Goal: Task Accomplishment & Management: Use online tool/utility

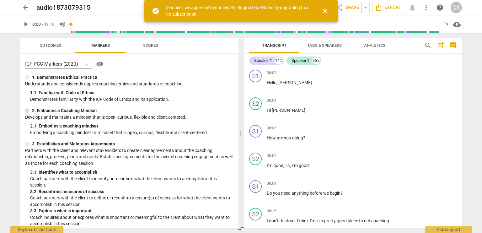
click at [324, 13] on span "close" at bounding box center [325, 11] width 8 height 8
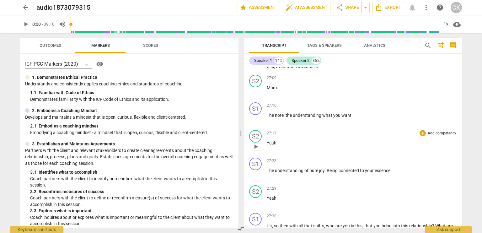
scroll to position [2400, 0]
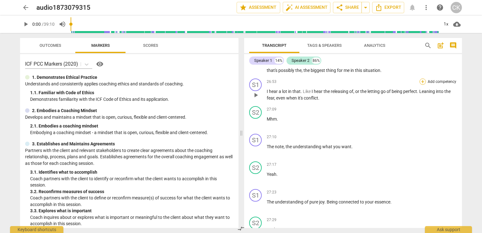
click at [423, 78] on div "+" at bounding box center [422, 81] width 6 height 6
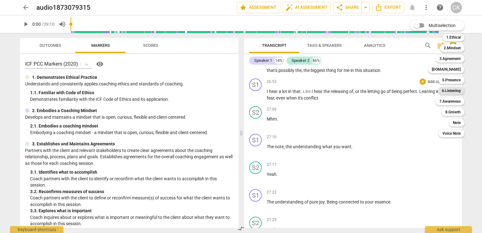
click at [446, 92] on b "6.Listening" at bounding box center [451, 91] width 19 height 8
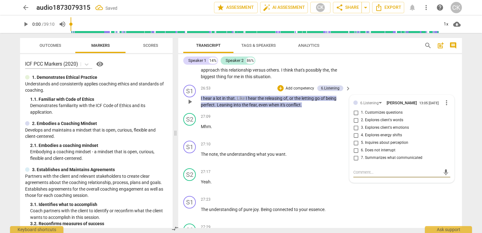
click at [354, 162] on input "7. Summarizes what communicated" at bounding box center [356, 158] width 10 height 8
click at [339, 162] on div "Click twice for contra-evidence close" at bounding box center [354, 161] width 68 height 9
click at [354, 162] on input "7. Summarizes what communicated" at bounding box center [356, 158] width 10 height 8
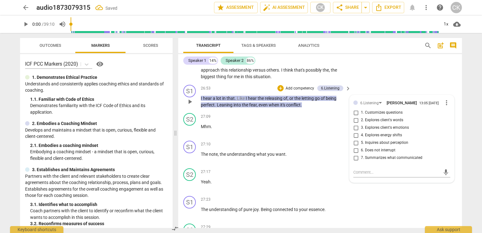
click at [354, 162] on input "7. Summarizes what communicated" at bounding box center [356, 158] width 10 height 8
checkbox input "true"
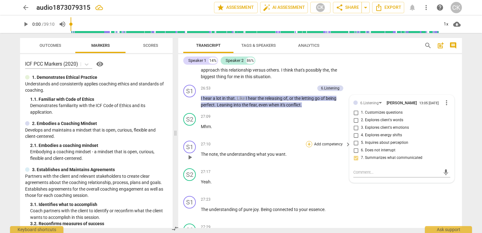
click at [308, 147] on div "+" at bounding box center [309, 144] width 6 height 6
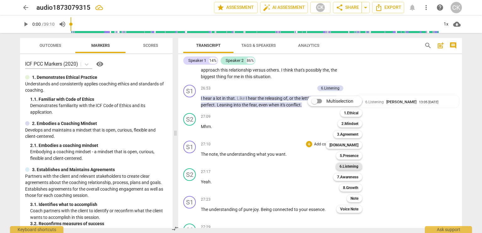
click at [344, 167] on b "6.Listening" at bounding box center [348, 166] width 19 height 8
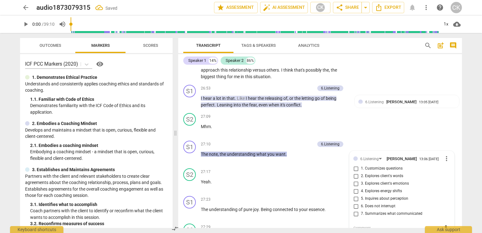
scroll to position [2762, 0]
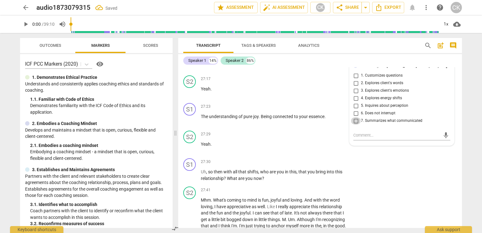
click at [358, 124] on input "7. Summarizes what communicated" at bounding box center [356, 121] width 10 height 8
checkbox input "true"
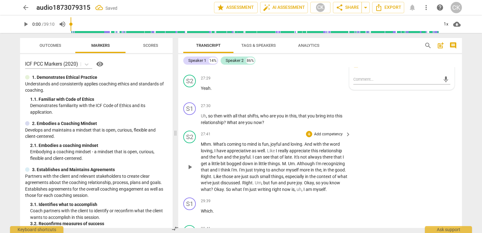
scroll to position [2825, 0]
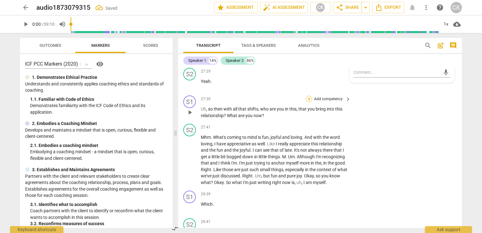
click at [308, 102] on div "+" at bounding box center [309, 99] width 6 height 6
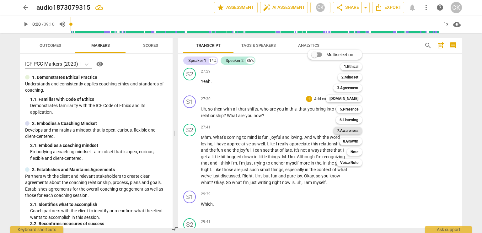
click at [340, 131] on b "7.Awareness" at bounding box center [347, 131] width 21 height 8
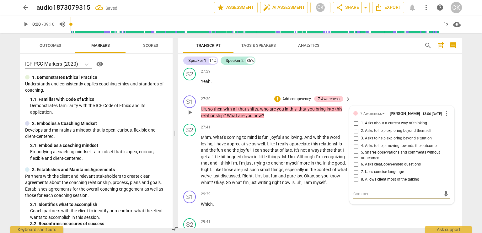
click at [355, 135] on input "2. Asks to help exploring beyond themself" at bounding box center [356, 131] width 10 height 8
checkbox input "true"
click at [329, 213] on div "29:39 + Add competency keyboard_arrow_right Which ." at bounding box center [276, 201] width 151 height 23
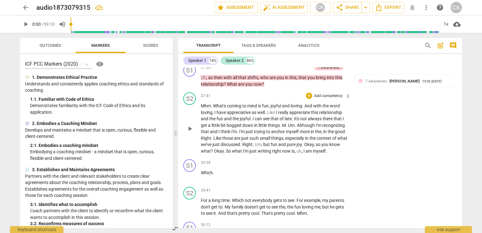
scroll to position [2888, 0]
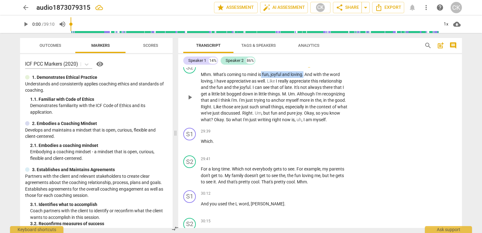
drag, startPoint x: 264, startPoint y: 82, endPoint x: 304, endPoint y: 84, distance: 39.9
click at [304, 84] on p "Mhm . What's coming to mind is fun , joyful and loving . And with the word lovi…" at bounding box center [274, 96] width 147 height 51
click at [322, 75] on span "keyboard_arrow_down" at bounding box center [326, 76] width 8 height 8
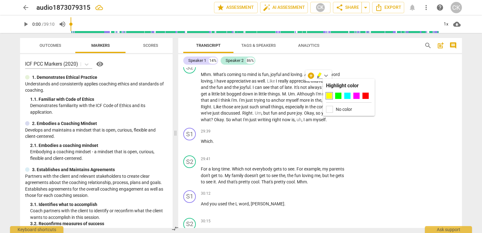
click at [328, 95] on div at bounding box center [329, 96] width 6 height 6
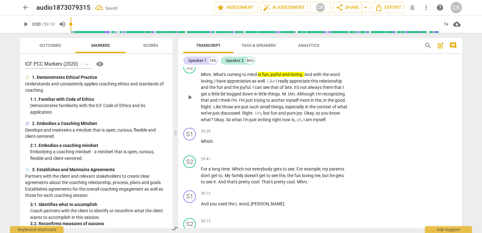
click at [200, 90] on div "play_arrow pause" at bounding box center [193, 96] width 16 height 47
drag, startPoint x: 200, startPoint y: 90, endPoint x: 213, endPoint y: 90, distance: 12.5
click at [213, 90] on p "Mhm . What's coming to mind is fun , joyful and loving . And with the word lovi…" at bounding box center [274, 96] width 147 height 51
click at [229, 82] on icon "button" at bounding box center [228, 82] width 6 height 8
drag, startPoint x: 277, startPoint y: 108, endPoint x: 323, endPoint y: 109, distance: 45.8
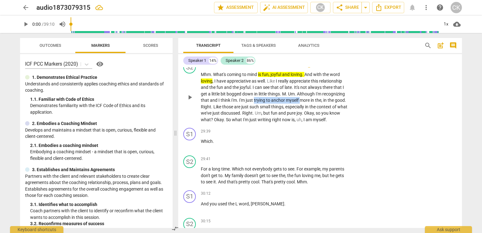
click at [323, 109] on p "Mhm . What's coming to mind is fun , joyful and loving . And with the word lovi…" at bounding box center [274, 96] width 147 height 51
click at [338, 100] on icon "button" at bounding box center [338, 100] width 4 height 4
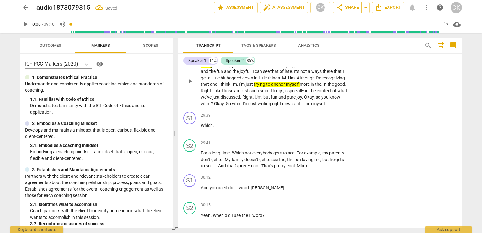
scroll to position [2919, 0]
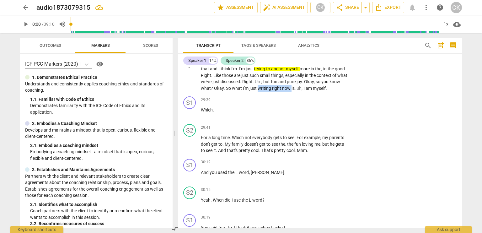
drag, startPoint x: 294, startPoint y: 97, endPoint x: 327, endPoint y: 97, distance: 33.9
click at [327, 91] on p "Mhm . What's coming to mind is fun , joyful and loving . And with the word lovi…" at bounding box center [274, 65] width 147 height 51
click at [341, 90] on icon "button" at bounding box center [342, 89] width 6 height 8
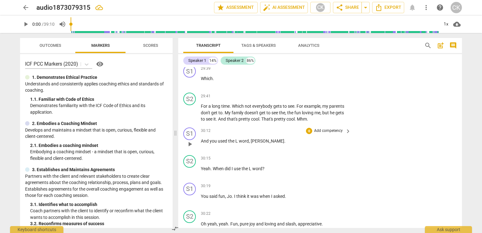
click at [312, 134] on div "+ Add competency" at bounding box center [324, 131] width 37 height 6
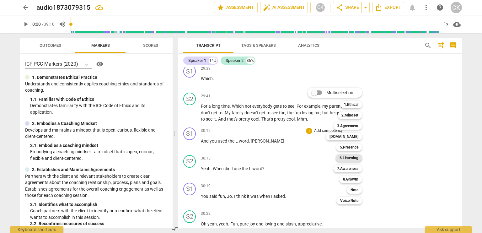
click at [342, 156] on b "6.Listening" at bounding box center [348, 158] width 19 height 8
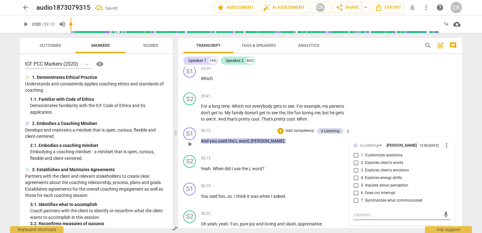
scroll to position [3035, 0]
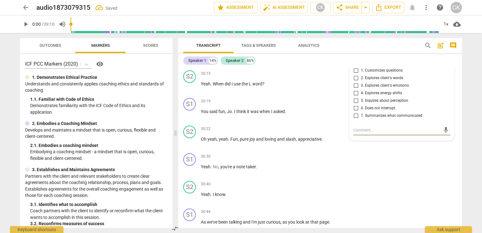
click at [357, 82] on input "2. Explores client's words" at bounding box center [356, 78] width 10 height 8
checkbox input "true"
click at [292, 160] on div "30:30 + Add competency keyboard_arrow_right" at bounding box center [276, 156] width 151 height 7
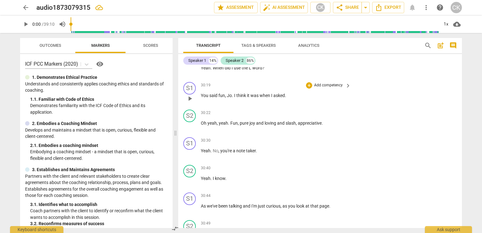
scroll to position [3066, 0]
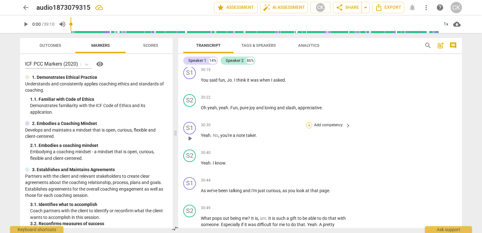
click at [310, 128] on div "+" at bounding box center [309, 125] width 6 height 6
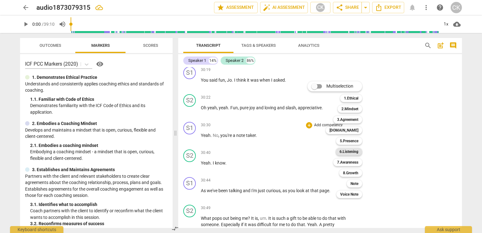
click at [341, 151] on b "6.Listening" at bounding box center [348, 152] width 19 height 8
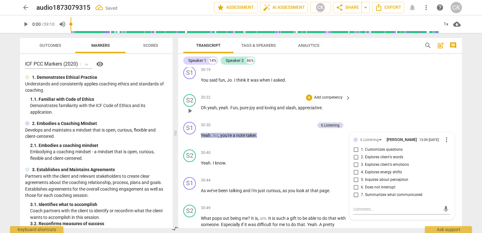
scroll to position [3067, 0]
click at [355, 153] on input "1. Customizes questions" at bounding box center [356, 150] width 10 height 8
checkbox input "true"
click at [353, 161] on input "2. Explores client's words" at bounding box center [356, 157] width 10 height 8
checkbox input "true"
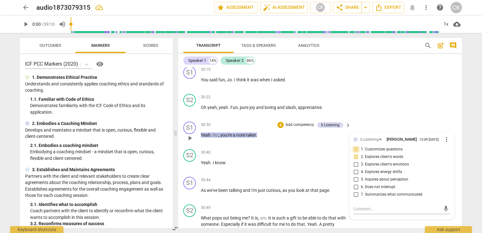
click at [355, 153] on input "1. Customizes questions" at bounding box center [356, 150] width 10 height 8
click at [326, 155] on p "Add competency" at bounding box center [328, 153] width 30 height 6
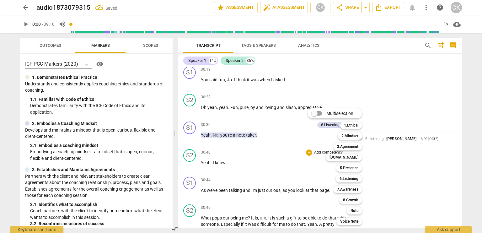
click at [291, 173] on div at bounding box center [241, 116] width 482 height 233
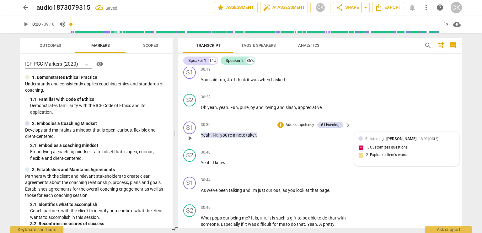
click at [360, 162] on div "6.Listening [PERSON_NAME] 13:09 [DATE] 1. Customizes questions 2. Explores clie…" at bounding box center [406, 148] width 97 height 27
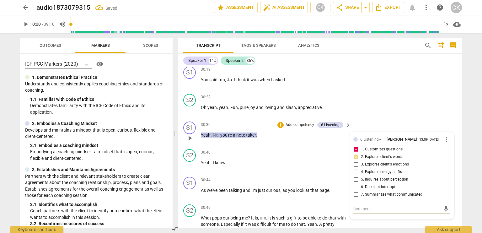
click at [355, 153] on input "1. Customizes questions" at bounding box center [356, 150] width 10 height 8
checkbox input "false"
click at [430, 168] on label "3. Explores client's emotions" at bounding box center [399, 165] width 97 height 8
click at [361, 168] on input "3. Explores client's emotions" at bounding box center [356, 165] width 10 height 8
checkbox input "true"
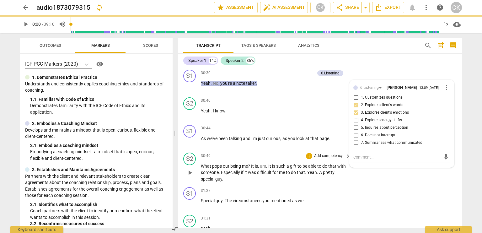
scroll to position [3129, 0]
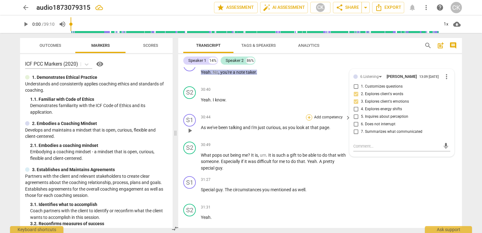
click at [308, 120] on div "+" at bounding box center [309, 117] width 6 height 6
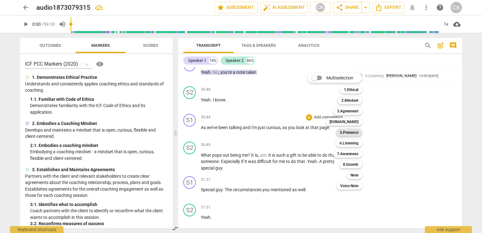
click at [343, 131] on b "5.Presence" at bounding box center [349, 133] width 19 height 8
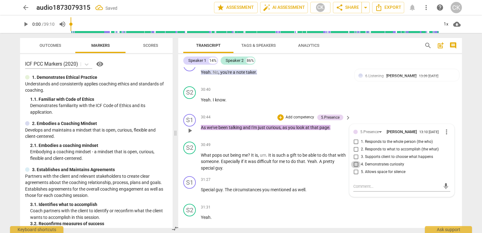
click at [354, 168] on input "4. Demonstrates curiosity" at bounding box center [356, 165] width 10 height 8
checkbox input "true"
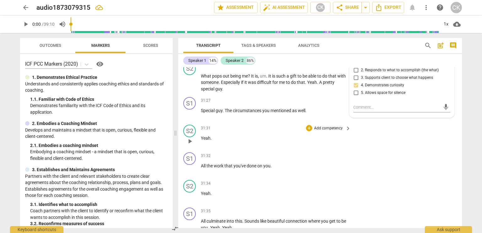
scroll to position [3224, 0]
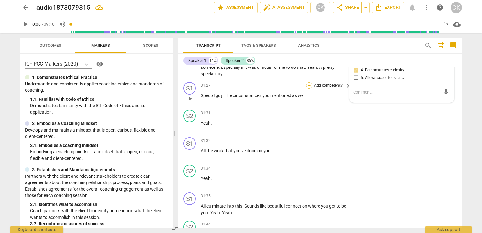
click at [308, 88] on div "+" at bounding box center [309, 85] width 6 height 6
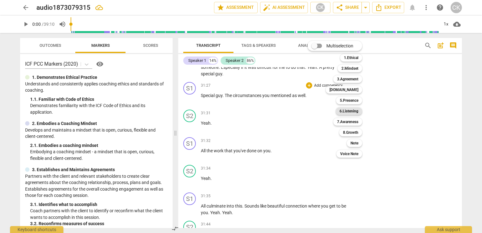
click at [345, 112] on b "6.Listening" at bounding box center [348, 111] width 19 height 8
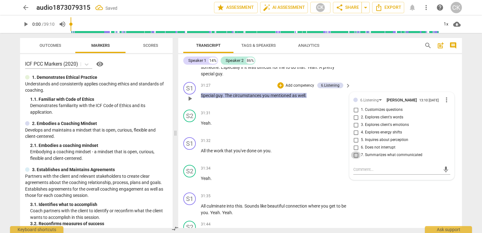
click at [354, 159] on input "7. Summarizes what communicated" at bounding box center [356, 155] width 10 height 8
checkbox input "true"
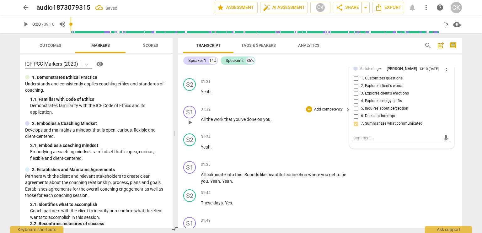
scroll to position [3286, 0]
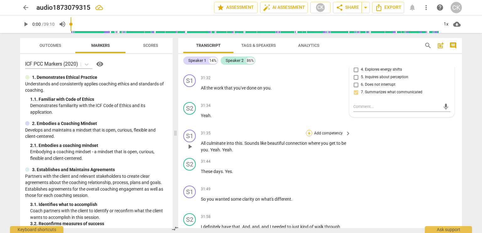
click at [307, 136] on div "+" at bounding box center [309, 133] width 6 height 6
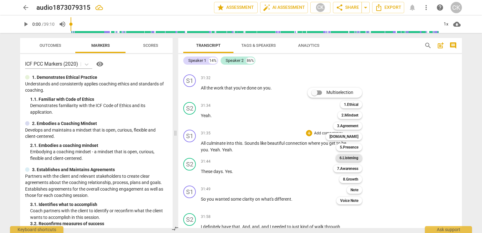
click at [341, 156] on b "6.Listening" at bounding box center [348, 158] width 19 height 8
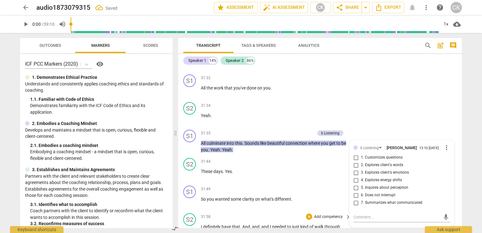
scroll to position [3371, 0]
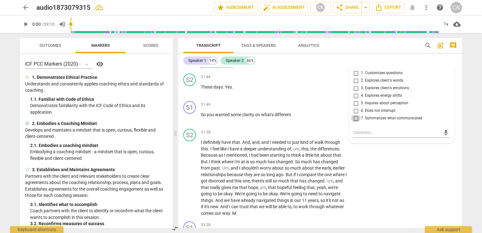
click at [354, 122] on input "7. Summarizes what communicated" at bounding box center [356, 118] width 10 height 8
checkbox input "true"
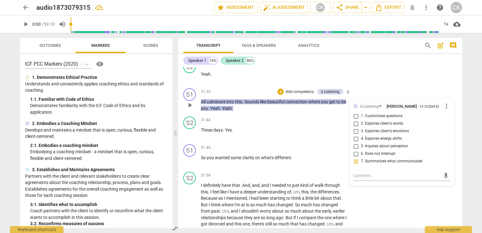
scroll to position [3308, 0]
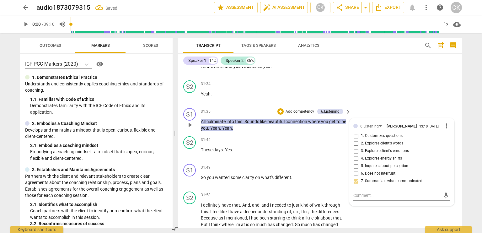
click at [298, 131] on p "All culminate into this . Sounds like beautiful connection where you get to be …" at bounding box center [274, 124] width 147 height 13
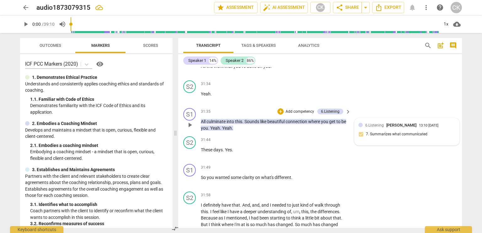
click at [371, 141] on div "6.Listening [PERSON_NAME] 13:10 [DATE] 7. Summarizes what communicated" at bounding box center [406, 131] width 97 height 19
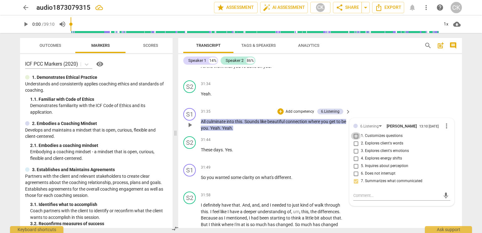
click at [356, 140] on input "1. Customizes questions" at bounding box center [356, 136] width 10 height 8
checkbox input "true"
click at [360, 198] on textarea at bounding box center [396, 195] width 87 height 6
type textarea "A"
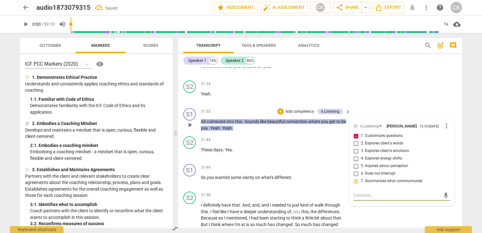
type textarea "A"
type textarea "As"
type textarea "Ask"
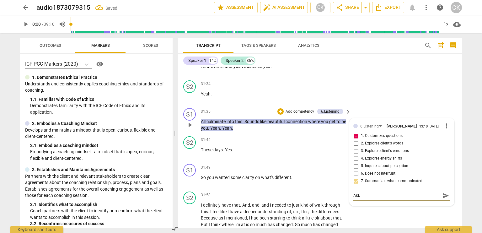
type textarea "Ask"
type textarea "Ask -"
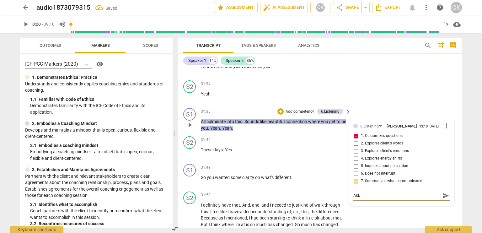
type textarea "Ask -"
type textarea "Ask - W"
type textarea "Ask - Wh"
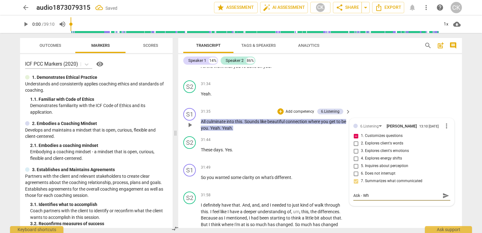
type textarea "Ask - Wha"
type textarea "Ask - What"
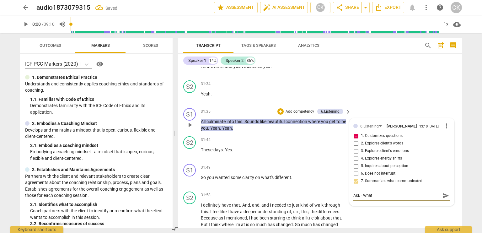
type textarea "Ask - What"
type textarea "Ask - What c"
type textarea "Ask - What co"
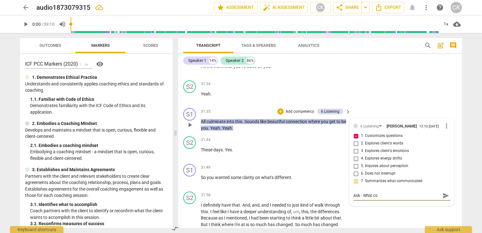
type textarea "Ask - What com"
type textarea "Ask - What come"
type textarea "Ask - What comes"
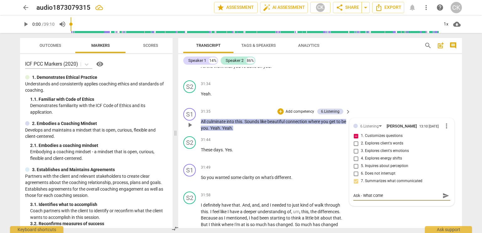
type textarea "Ask - What comes"
type textarea "Ask - What comes u"
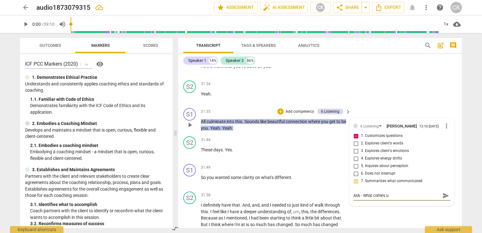
type textarea "Ask - What comes up"
type textarea "Ask - What comes up f"
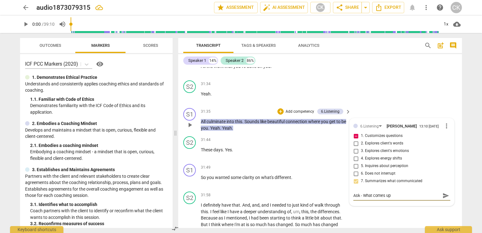
type textarea "Ask - What comes up f"
type textarea "Ask - What comes up fo"
type textarea "Ask - What comes up for"
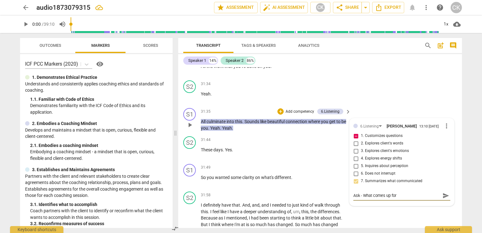
type textarea "Ask - What comes up for"
type textarea "Ask - What comes up for y"
type textarea "Ask - What comes up for yo"
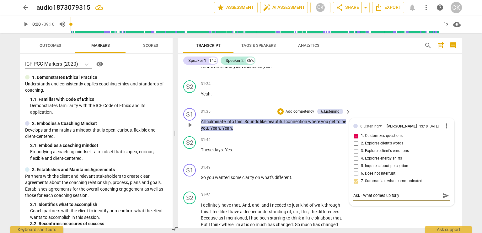
type textarea "Ask - What comes up for yo"
type textarea "Ask - What comes up for you"
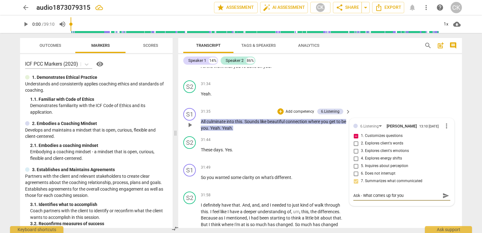
type textarea "Ask - What comes up for you w"
type textarea "Ask - What comes up for you wh"
type textarea "Ask - What comes up for you whe"
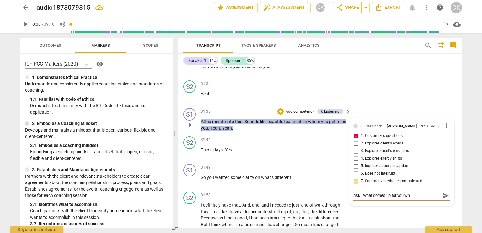
type textarea "Ask - What comes up for you whe"
type textarea "Ask - What comes up for you when"
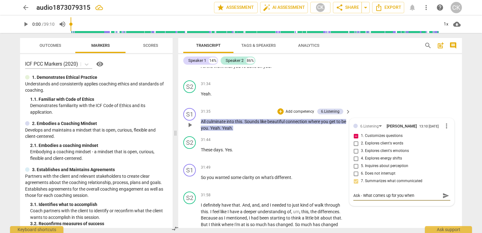
type textarea "Ask - What comes up for you when I"
type textarea "Ask - What comes up for you when I s"
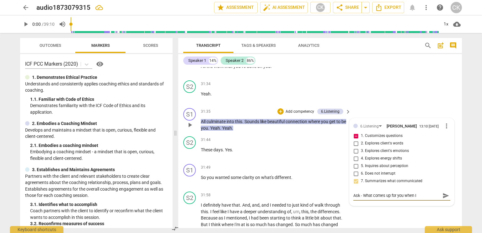
type textarea "Ask - What comes up for you when I s"
type textarea "Ask - What comes up for you when I sa"
type textarea "Ask - What comes up for you when I say"
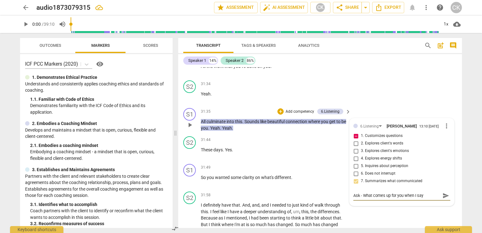
type textarea "Ask - What comes up for you when I say"
type textarea "Ask - What comes up for you when I say t"
type textarea "Ask - What comes up for you when I say th"
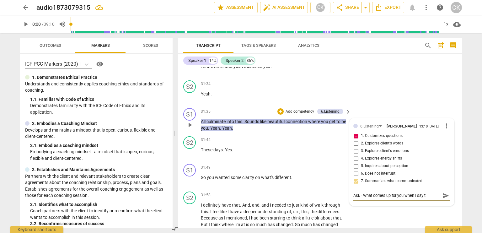
type textarea "Ask - What comes up for you when I say th"
type textarea "Ask - What comes up for you when I say tha"
type textarea "Ask - What comes up for you when I say that"
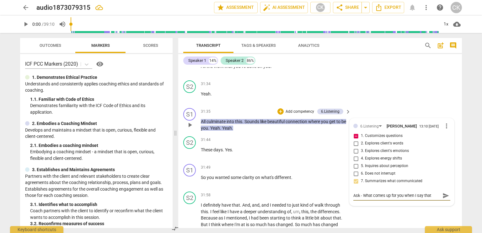
type textarea "Ask - What comes up for you when I say that?"
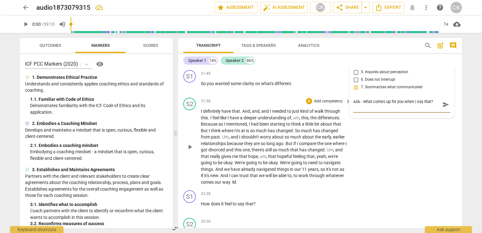
scroll to position [3402, 0]
type textarea "Ask - What comes up for you when I say that?"
click at [307, 76] on div "+" at bounding box center [309, 73] width 6 height 6
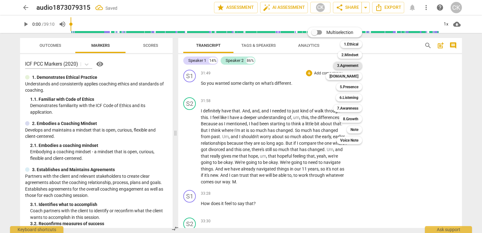
click at [342, 66] on b "3.Agreement" at bounding box center [347, 66] width 21 height 8
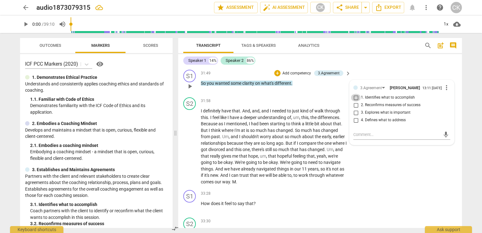
click at [353, 101] on input "1. Identifies what to accomplish" at bounding box center [356, 98] width 10 height 8
checkbox input "true"
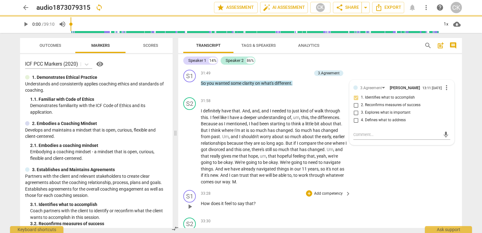
click at [393, 201] on div "S1 play_arrow pause 33:28 + Add competency keyboard_arrow_right How does it fee…" at bounding box center [319, 201] width 283 height 28
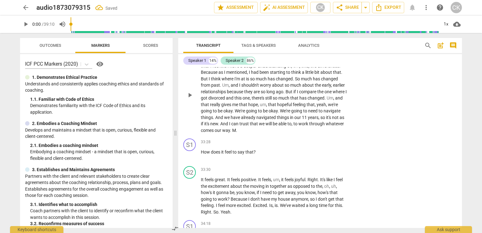
scroll to position [3465, 0]
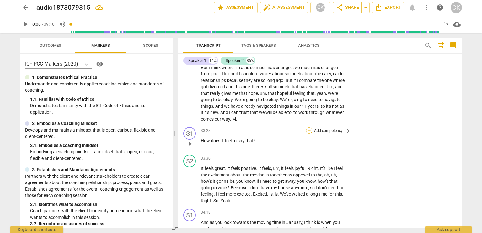
click at [306, 134] on div "+" at bounding box center [309, 130] width 6 height 6
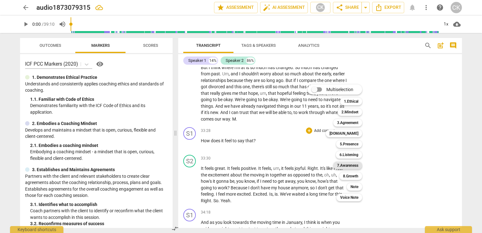
click at [345, 168] on b "7.Awareness" at bounding box center [347, 166] width 21 height 8
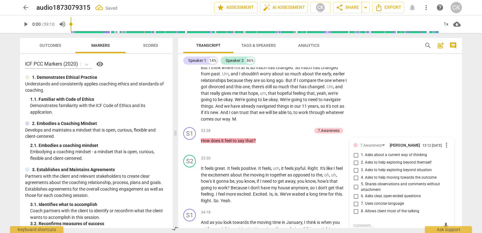
scroll to position [3557, 0]
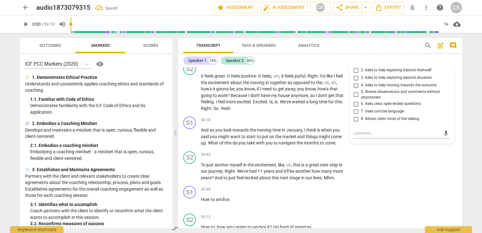
click at [355, 66] on input "1. Asks about a current way of thinking" at bounding box center [356, 63] width 10 height 8
checkbox input "true"
click at [417, 168] on div "S2 play_arrow pause 34:45 + Add competency keyboard_arrow_right To just anchor …" at bounding box center [319, 166] width 283 height 35
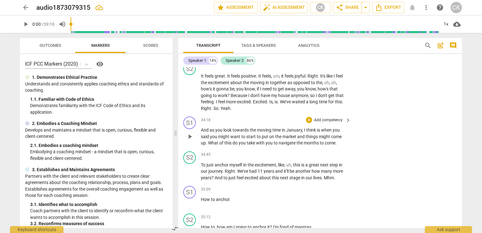
click at [342, 146] on p "And as you look towards the moving time in January , I think is when you said y…" at bounding box center [274, 136] width 147 height 19
click at [334, 123] on p "Add competency" at bounding box center [328, 120] width 30 height 6
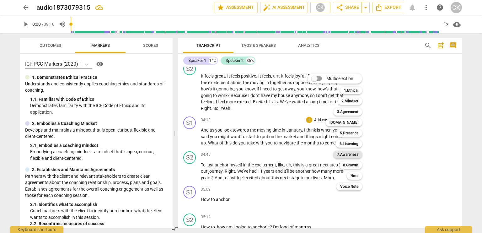
click at [339, 154] on b "7.Awareness" at bounding box center [347, 155] width 21 height 8
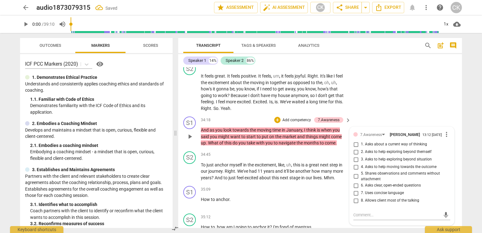
scroll to position [3560, 0]
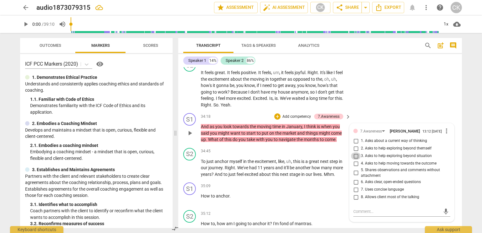
click at [354, 160] on input "3. Asks to help exploring beyond situation" at bounding box center [356, 156] width 10 height 8
checkbox input "true"
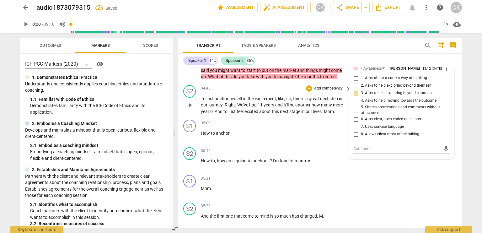
click at [230, 107] on span "Right" at bounding box center [230, 104] width 10 height 5
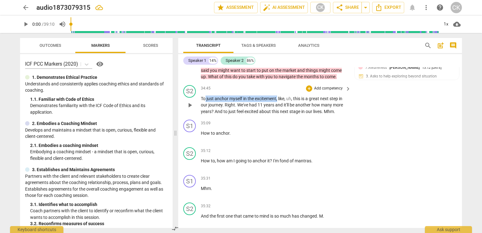
drag, startPoint x: 205, startPoint y: 111, endPoint x: 278, endPoint y: 111, distance: 72.8
click at [278, 111] on p "To just anchor myself in the excitement , like , uh , this is a great next step…" at bounding box center [274, 104] width 147 height 19
click at [293, 103] on icon "button" at bounding box center [293, 101] width 4 height 4
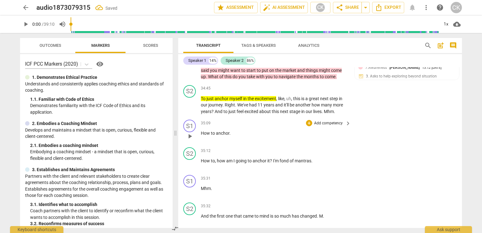
click at [324, 126] on p "Add competency" at bounding box center [328, 123] width 30 height 6
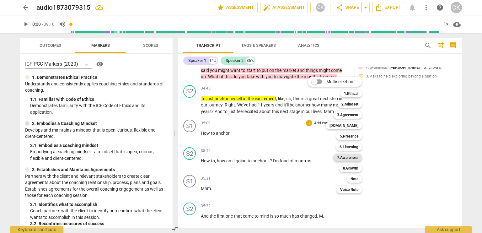
click at [347, 158] on b "7.Awareness" at bounding box center [347, 158] width 21 height 8
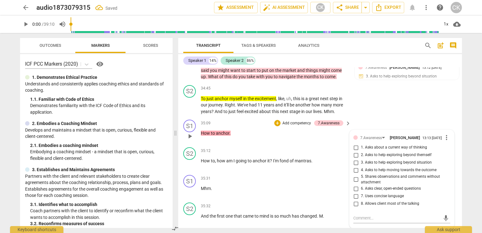
scroll to position [3708, 0]
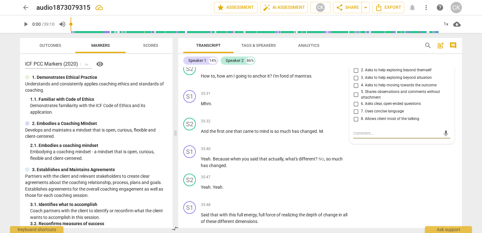
click at [356, 82] on input "3. Asks to help exploring beyond situation" at bounding box center [356, 78] width 10 height 8
checkbox input "true"
click at [364, 143] on div "7.Awareness [PERSON_NAME] 13:13 [DATE] more_vert 1. Asks about a current way of…" at bounding box center [401, 94] width 104 height 98
click at [336, 115] on div "S1 play_arrow pause 35:31 + Add competency keyboard_arrow_right Mhm ." at bounding box center [319, 101] width 283 height 28
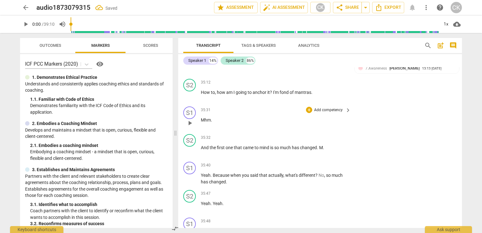
scroll to position [3676, 0]
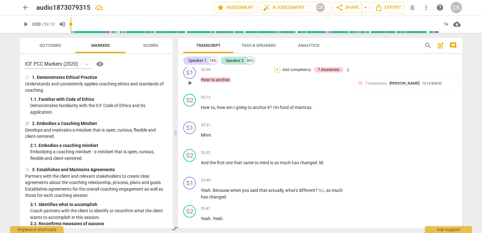
click at [276, 73] on div "+" at bounding box center [277, 69] width 6 height 6
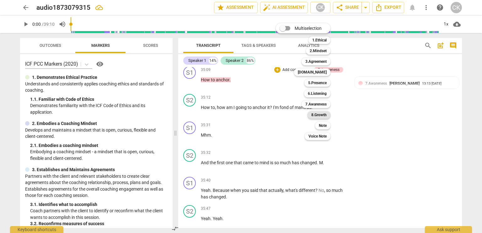
click at [319, 117] on b "8.Growth" at bounding box center [318, 115] width 15 height 8
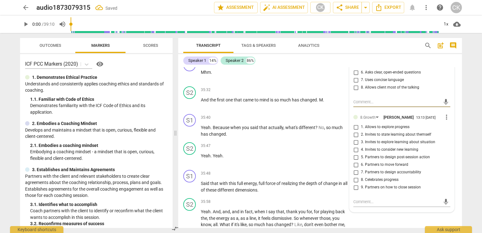
scroll to position [3770, 0]
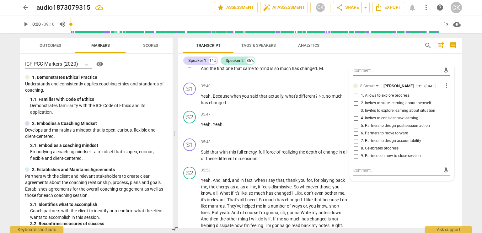
click at [354, 137] on input "6. Partners to move forward" at bounding box center [356, 134] width 10 height 8
checkbox input "true"
click at [387, 217] on div "S2 play_arrow pause 35:58 + Add competency keyboard_arrow_right Yeah . And , an…" at bounding box center [319, 204] width 283 height 80
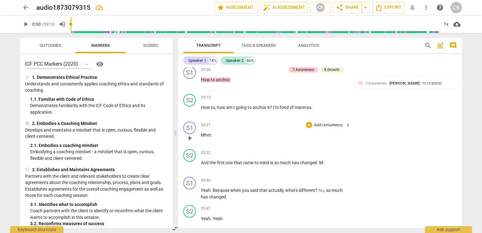
scroll to position [3708, 0]
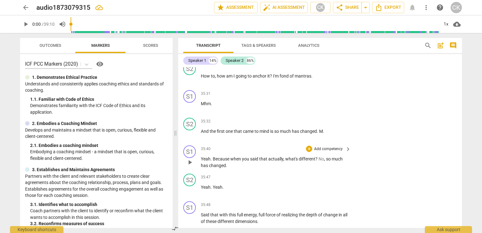
click at [329, 152] on p "Add competency" at bounding box center [328, 149] width 30 height 6
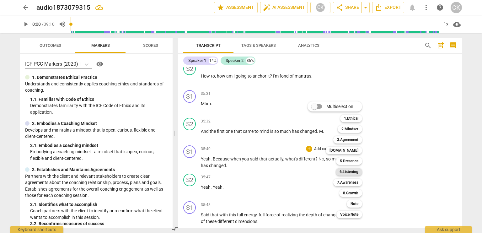
click at [342, 170] on b "6.Listening" at bounding box center [348, 172] width 19 height 8
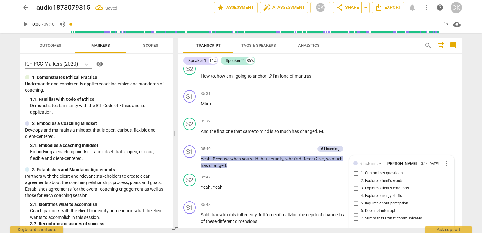
scroll to position [3806, 0]
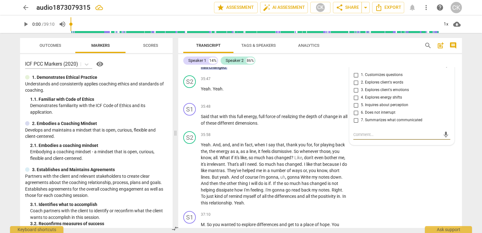
click at [355, 101] on input "4. Explores energy shifts" at bounding box center [356, 98] width 10 height 8
checkbox input "true"
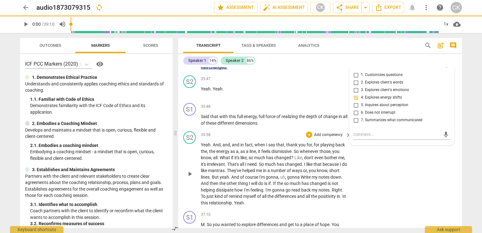
click at [371, 177] on div "S2 play_arrow pause 35:58 + Add competency keyboard_arrow_right Yeah . And , an…" at bounding box center [319, 169] width 283 height 80
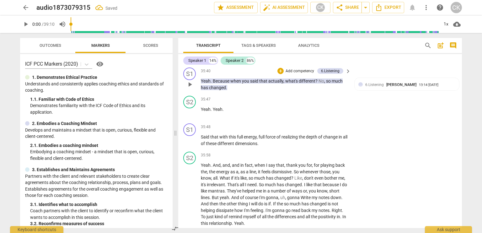
scroll to position [3775, 0]
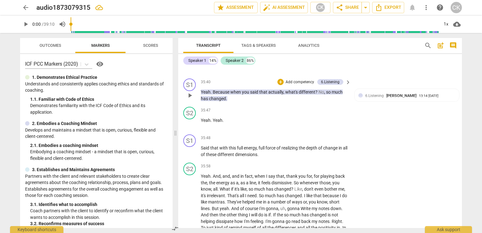
click at [295, 85] on p "Add competency" at bounding box center [300, 82] width 30 height 6
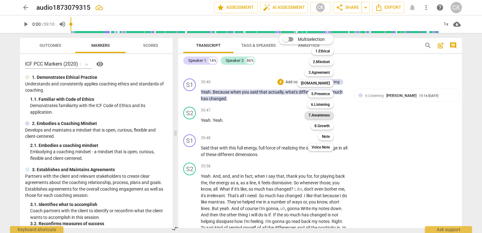
click at [318, 115] on b "7.Awareness" at bounding box center [318, 115] width 21 height 8
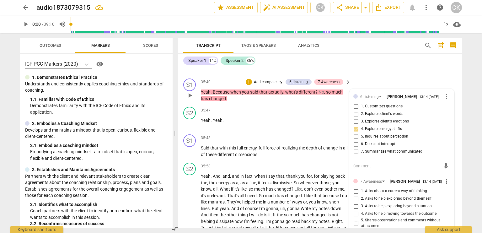
drag, startPoint x: 355, startPoint y: 118, endPoint x: 306, endPoint y: 114, distance: 49.1
click at [308, 115] on div "S1 play_arrow pause 00:03 + Add competency keyboard_arrow_right Hello , [PERSON…" at bounding box center [319, 147] width 283 height 161
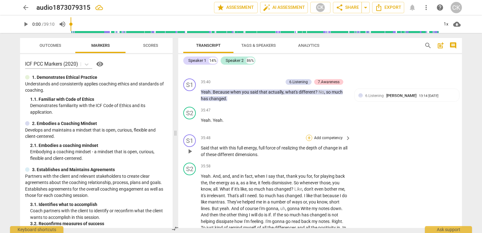
click at [310, 141] on div "+" at bounding box center [309, 138] width 6 height 6
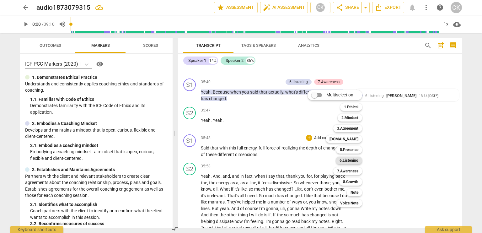
click at [351, 158] on b "6.Listening" at bounding box center [348, 160] width 19 height 8
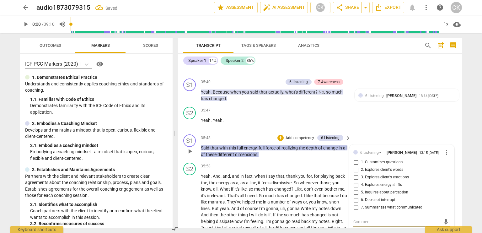
scroll to position [3861, 0]
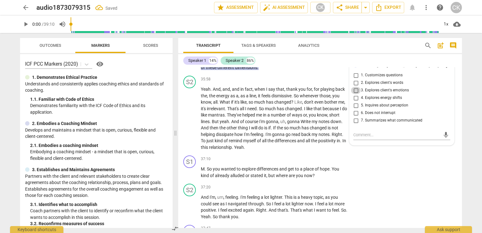
click at [354, 94] on input "3. Explores client's emotions" at bounding box center [356, 91] width 10 height 8
checkbox input "true"
click at [354, 102] on input "4. Explores energy shifts" at bounding box center [356, 98] width 10 height 8
checkbox input "true"
click at [378, 193] on div "S2 play_arrow pause 37:20 + Add competency keyboard_arrow_right And I'm , um , …" at bounding box center [319, 201] width 283 height 41
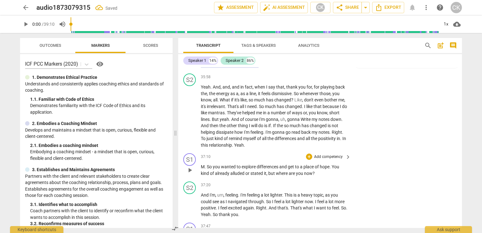
scroll to position [3830, 0]
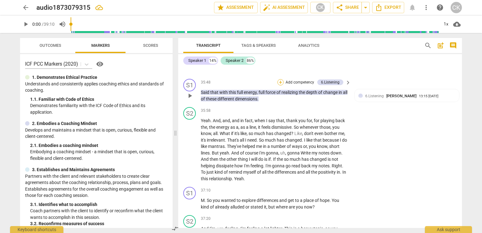
click at [280, 85] on div "+" at bounding box center [280, 82] width 6 height 6
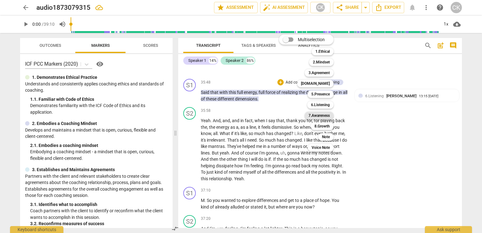
click at [327, 114] on b "7.Awareness" at bounding box center [318, 116] width 21 height 8
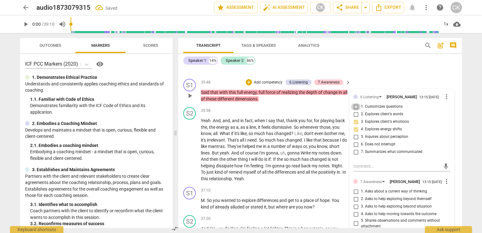
click at [354, 110] on input "1. Customizes questions" at bounding box center [356, 107] width 10 height 8
click at [355, 110] on input "1. Customizes questions" at bounding box center [356, 107] width 10 height 8
click at [354, 110] on input "1. Customizes questions" at bounding box center [356, 107] width 10 height 8
checkbox input "false"
click at [290, 114] on div "35:58 + Add competency keyboard_arrow_right" at bounding box center [276, 110] width 151 height 7
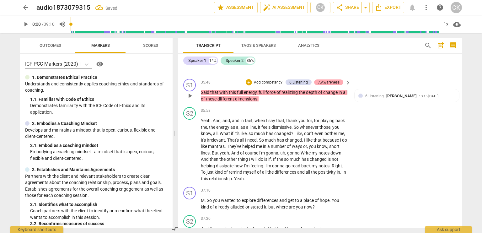
click at [329, 85] on div "7.Awareness" at bounding box center [329, 82] width 22 height 6
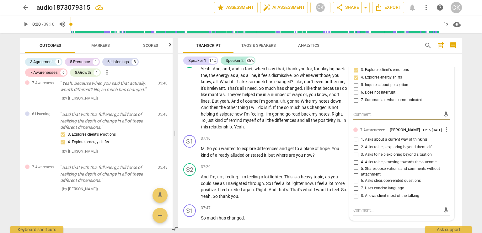
scroll to position [3893, 0]
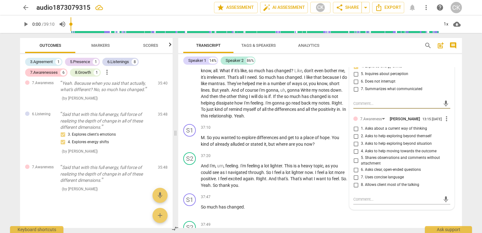
click at [353, 140] on input "2. Asks to help exploring beyond themself" at bounding box center [356, 136] width 10 height 8
checkbox input "true"
click at [359, 202] on textarea at bounding box center [396, 199] width 87 height 6
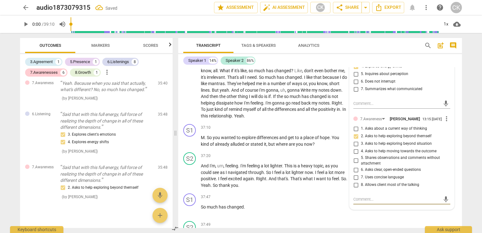
type textarea "A"
type textarea "As"
type textarea "Ask"
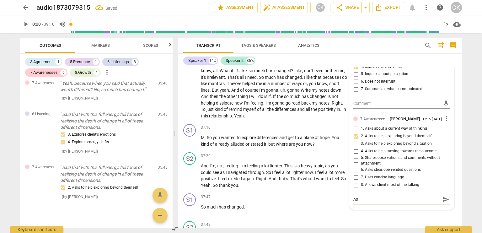
type textarea "Ask"
type textarea "Ask -"
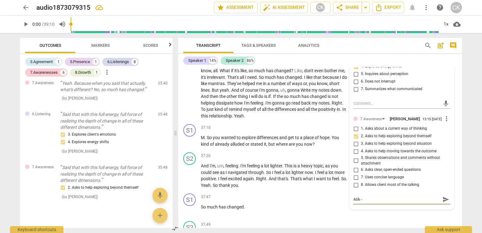
type textarea "Ask -"
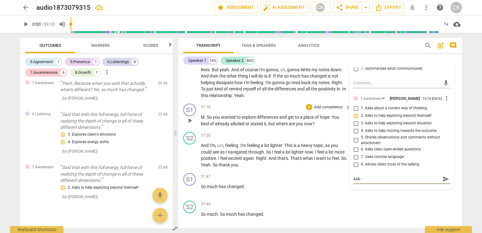
scroll to position [3924, 0]
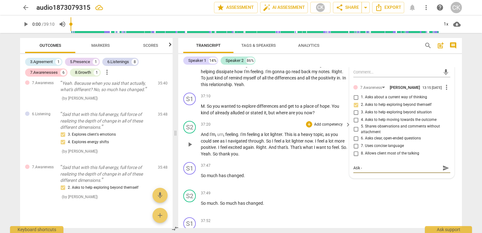
type textarea "Ask - W"
type textarea "Ask - Wh"
type textarea "Ask - Wha"
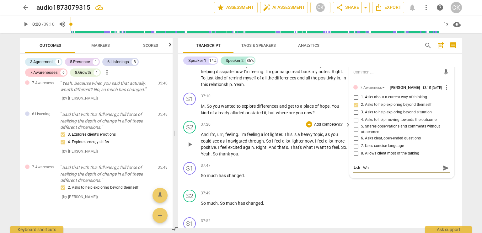
type textarea "Ask - Wha"
type textarea "Ask - What"
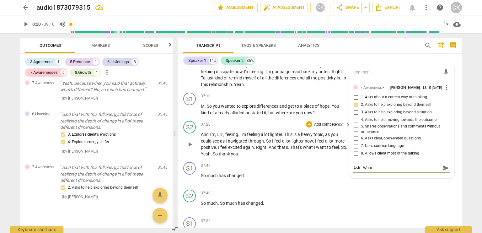
type textarea "Ask - What i"
type textarea "Ask - What is"
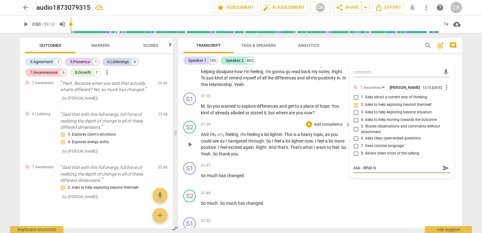
type textarea "Ask - What is"
type textarea "Ask - What is i"
type textarea "Ask - What is im"
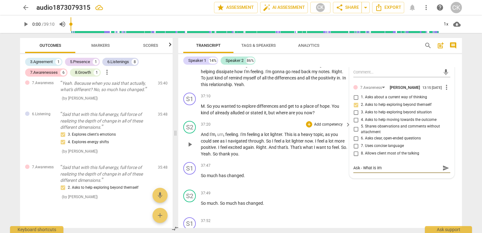
type textarea "Ask - What is imp"
type textarea "Ask - What is impo"
type textarea "Ask - What is impor"
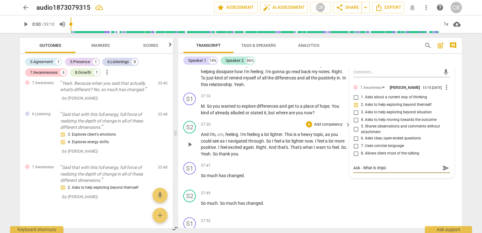
type textarea "Ask - What is impor"
type textarea "Ask - What is import"
type textarea "Ask - What is importa"
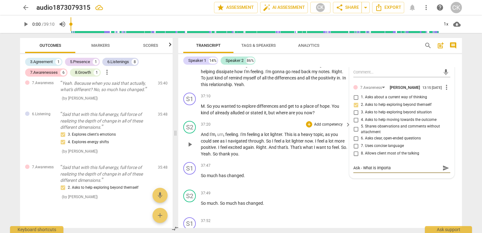
type textarea "Ask - What is importan"
type textarea "Ask - What is important"
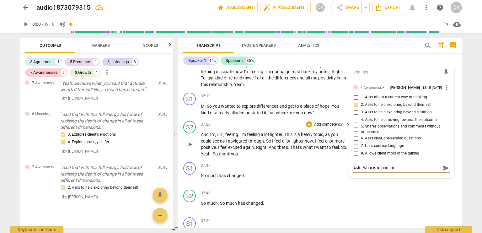
type textarea "Ask - What is important"
type textarea "Ask - What is importan"
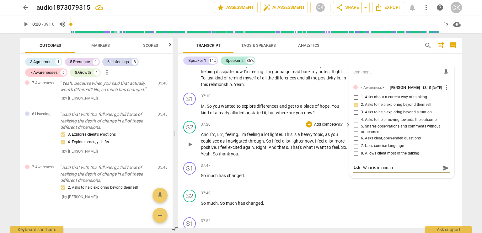
type textarea "Ask - What is importa"
type textarea "Ask - What is import"
type textarea "Ask - What is impor"
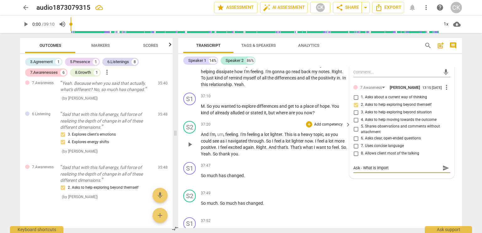
type textarea "Ask - What is impor"
type textarea "Ask - What is impo"
type textarea "Ask - What is imp"
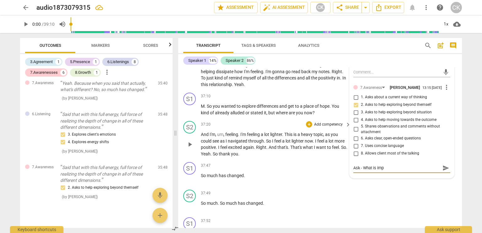
type textarea "Ask - What is im"
type textarea "Ask - What is i"
type textarea "Ask - What is"
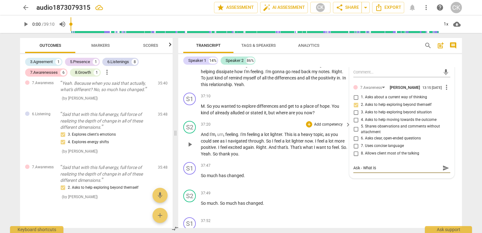
type textarea "Ask - What is"
type textarea "Ask - What is t"
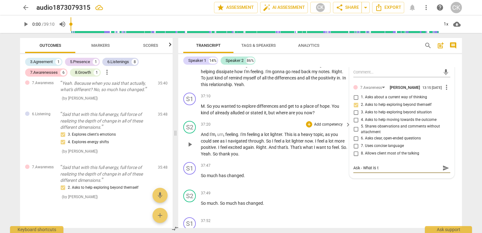
type textarea "Ask - What is th"
type textarea "Ask - What is thi"
type textarea "Ask - What is th"
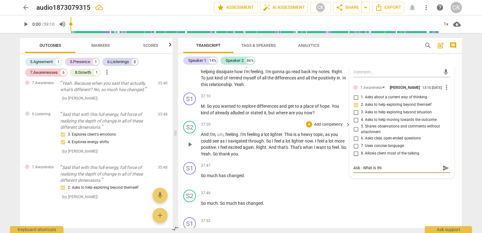
type textarea "Ask - What is th"
type textarea "Ask - What is t"
type textarea "Ask - What is"
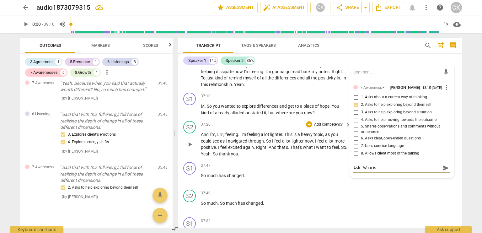
type textarea "Ask - What is c"
type textarea "Ask - What is co"
type textarea "Ask - What is com"
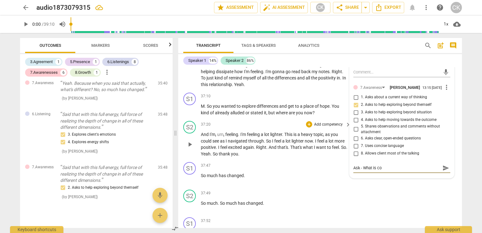
type textarea "Ask - What is com"
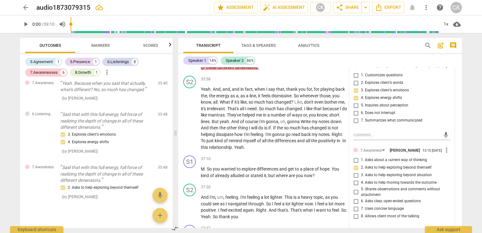
scroll to position [3955, 0]
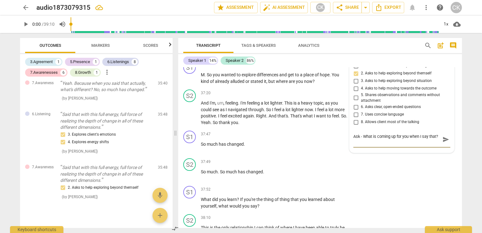
click at [363, 145] on textarea "Ask - What is coming up for you when I say that?" at bounding box center [396, 139] width 87 height 12
drag, startPoint x: 360, startPoint y: 152, endPoint x: 314, endPoint y: 154, distance: 46.5
click at [314, 154] on div "S1 play_arrow pause 00:03 + Add competency keyboard_arrow_right Hello , [PERSON…" at bounding box center [319, 147] width 283 height 161
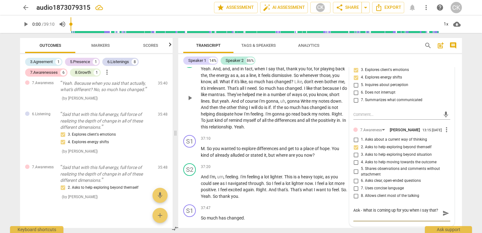
scroll to position [3893, 0]
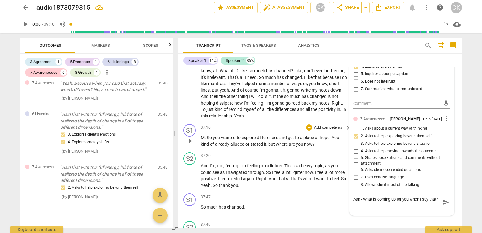
click at [317, 147] on p "M . So you wanted to explore differences and get to a place of hope . You kind …" at bounding box center [274, 140] width 147 height 13
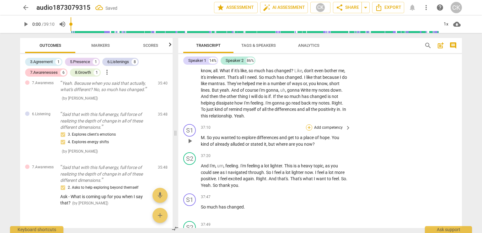
click at [308, 130] on div "+" at bounding box center [309, 127] width 6 height 6
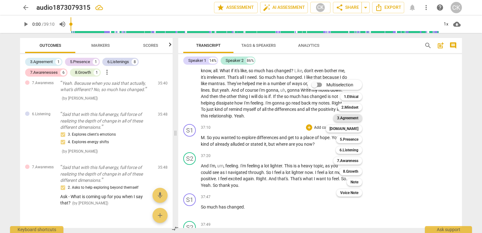
click at [342, 119] on b "3.Agreement" at bounding box center [347, 118] width 21 height 8
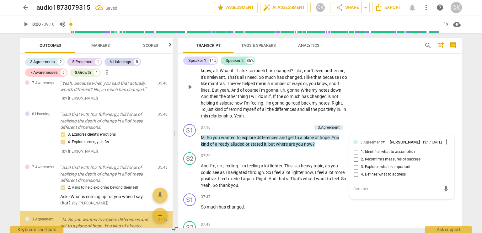
scroll to position [626, 0]
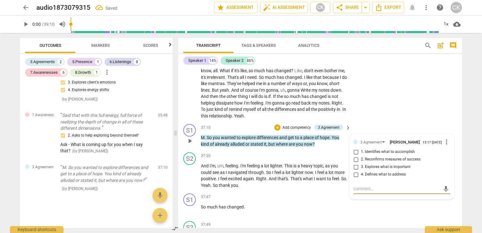
click at [356, 163] on input "2. Reconfirms measures of success" at bounding box center [356, 160] width 10 height 8
click at [277, 130] on div "+" at bounding box center [277, 127] width 6 height 6
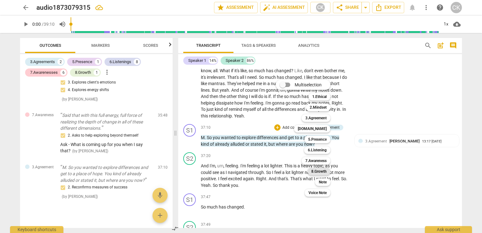
click at [318, 172] on b "8.Growth" at bounding box center [318, 171] width 15 height 8
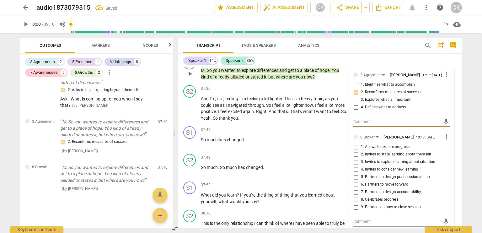
scroll to position [3987, 0]
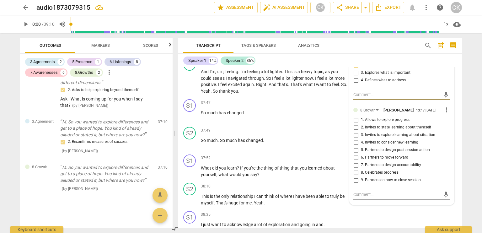
click at [354, 146] on input "4. Invites to consider new learning" at bounding box center [356, 143] width 10 height 8
click at [357, 229] on div "Transcript Tags & Speakers Analytics search post_add comment Speaker 1 14% Spea…" at bounding box center [321, 133] width 291 height 200
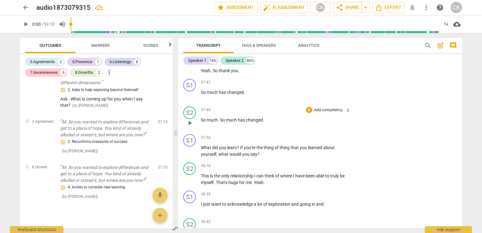
scroll to position [4018, 0]
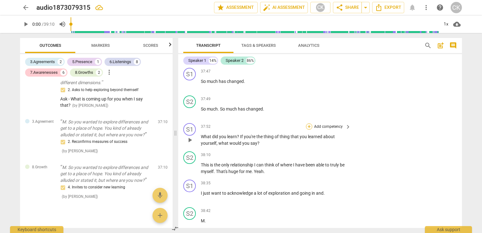
click at [307, 130] on div "+" at bounding box center [309, 126] width 6 height 6
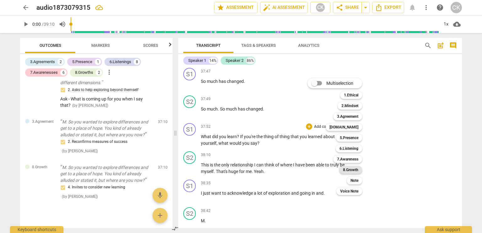
click at [354, 170] on b "8.Growth" at bounding box center [350, 170] width 15 height 8
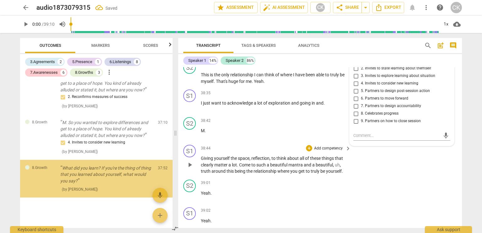
scroll to position [716, 0]
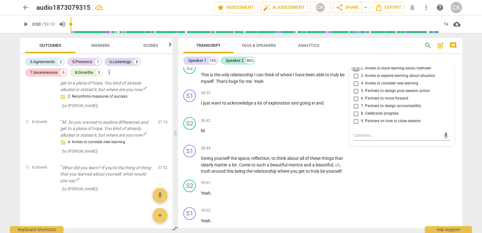
click at [353, 72] on input "2. Invites to state learning about themself" at bounding box center [356, 69] width 10 height 8
click at [378, 177] on div "S1 play_arrow pause 38:44 + Add competency keyboard_arrow_right Giving yourself…" at bounding box center [319, 159] width 283 height 35
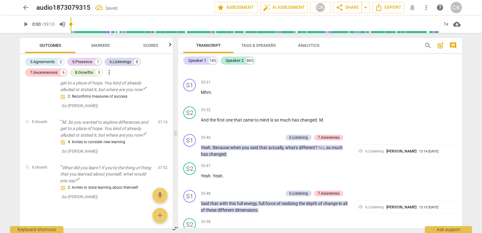
scroll to position [3606, 0]
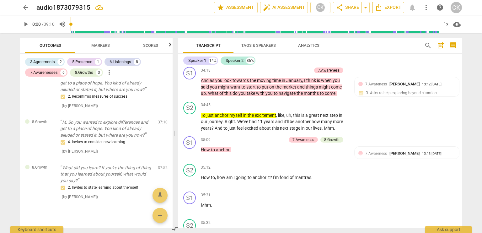
click at [383, 6] on span "Export" at bounding box center [388, 8] width 26 height 8
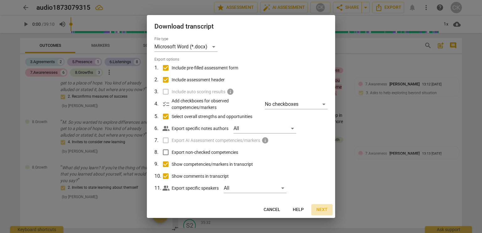
click at [321, 209] on span "Next" at bounding box center [321, 209] width 11 height 6
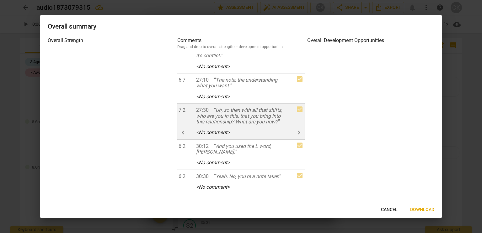
scroll to position [0, 0]
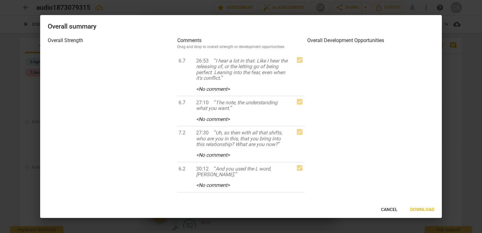
click at [411, 210] on span "Download" at bounding box center [422, 209] width 24 height 6
